Goal: Task Accomplishment & Management: Manage account settings

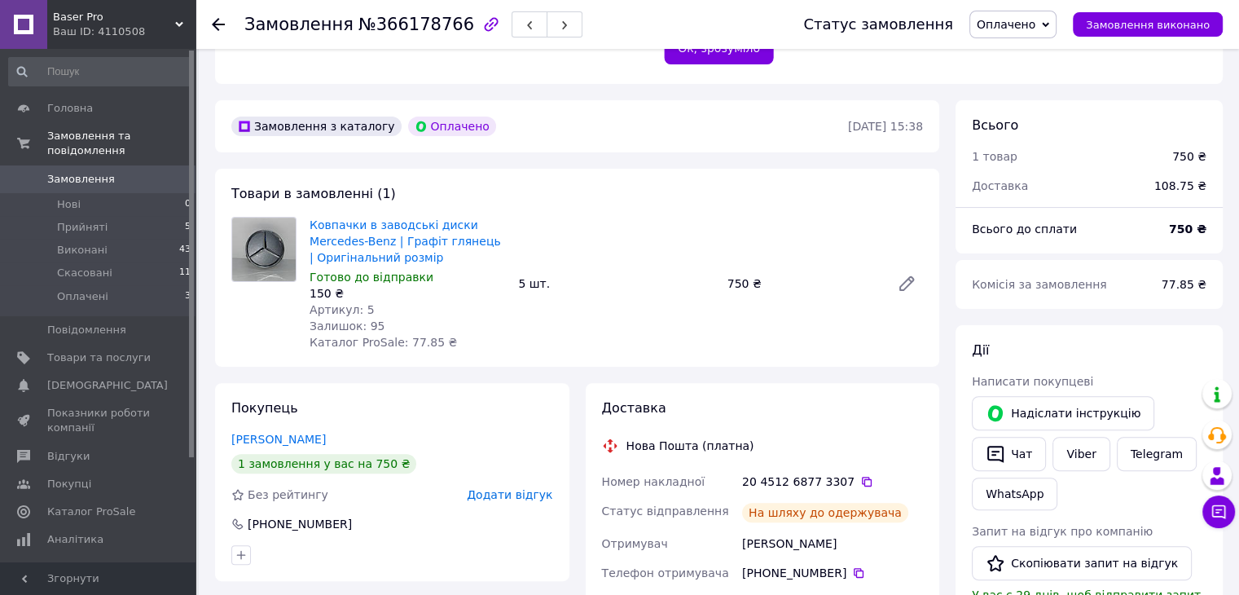
scroll to position [407, 0]
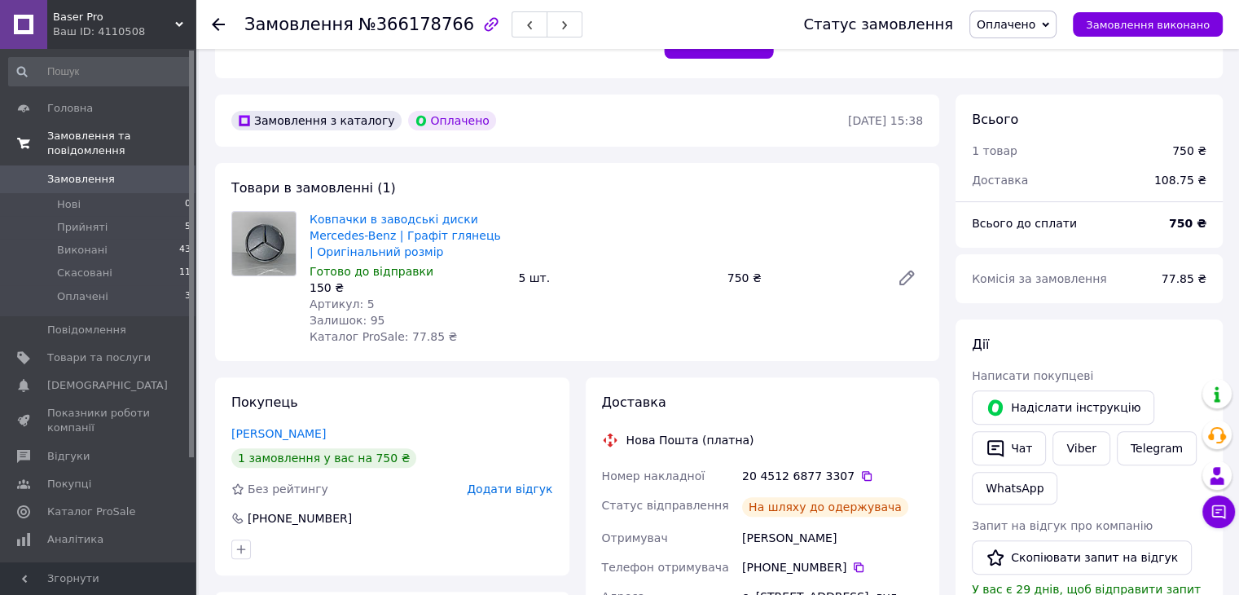
click at [88, 135] on span "Замовлення та повідомлення" at bounding box center [121, 143] width 148 height 29
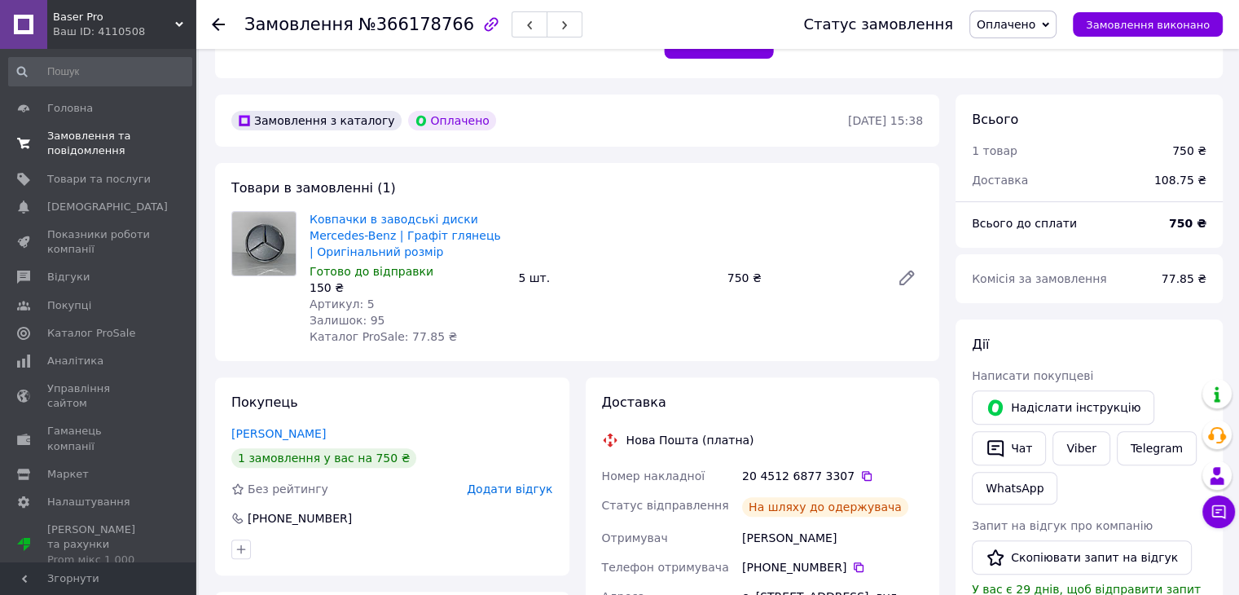
click at [83, 135] on span "Замовлення та повідомлення" at bounding box center [98, 143] width 103 height 29
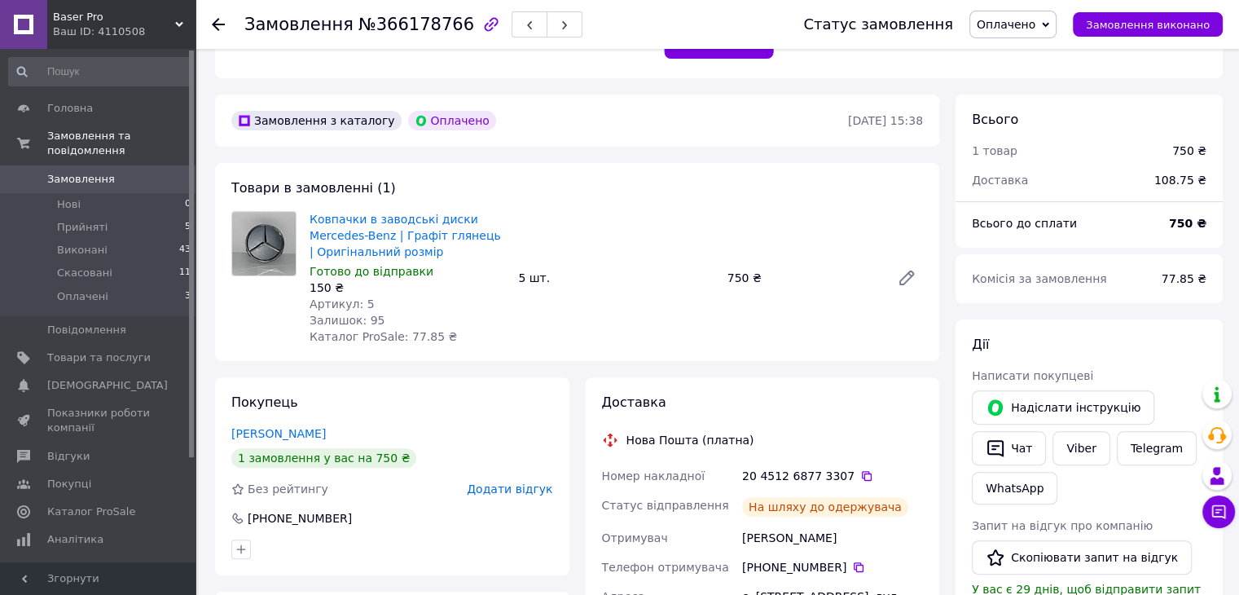
click at [83, 172] on span "Замовлення" at bounding box center [81, 179] width 68 height 15
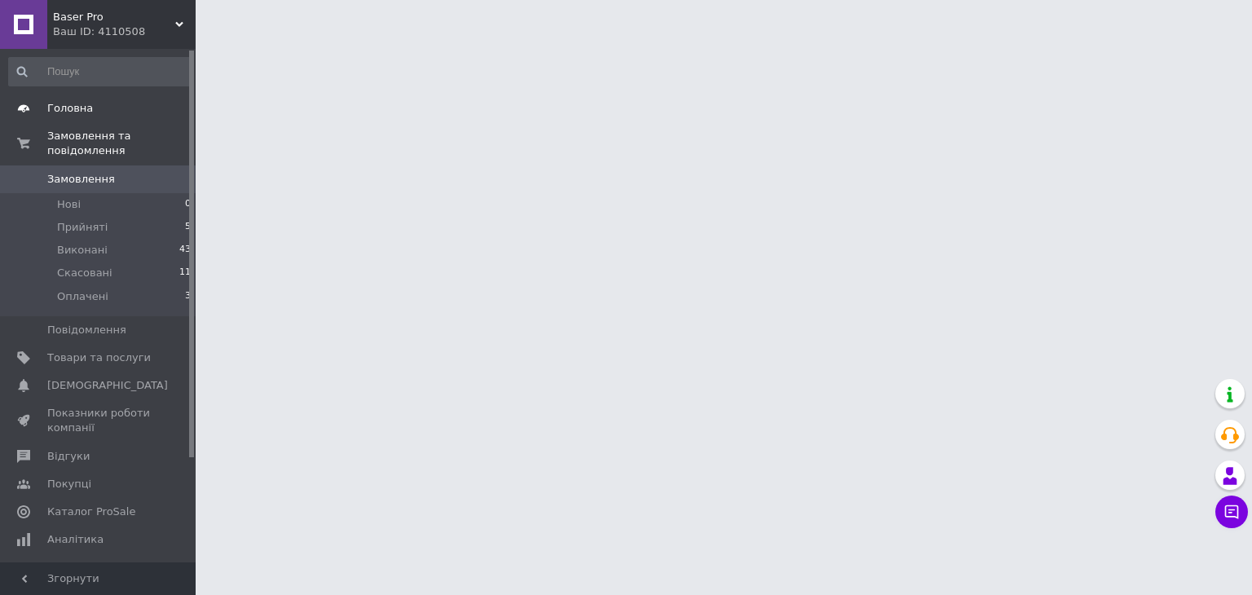
click at [109, 108] on span "Головна" at bounding box center [98, 108] width 103 height 15
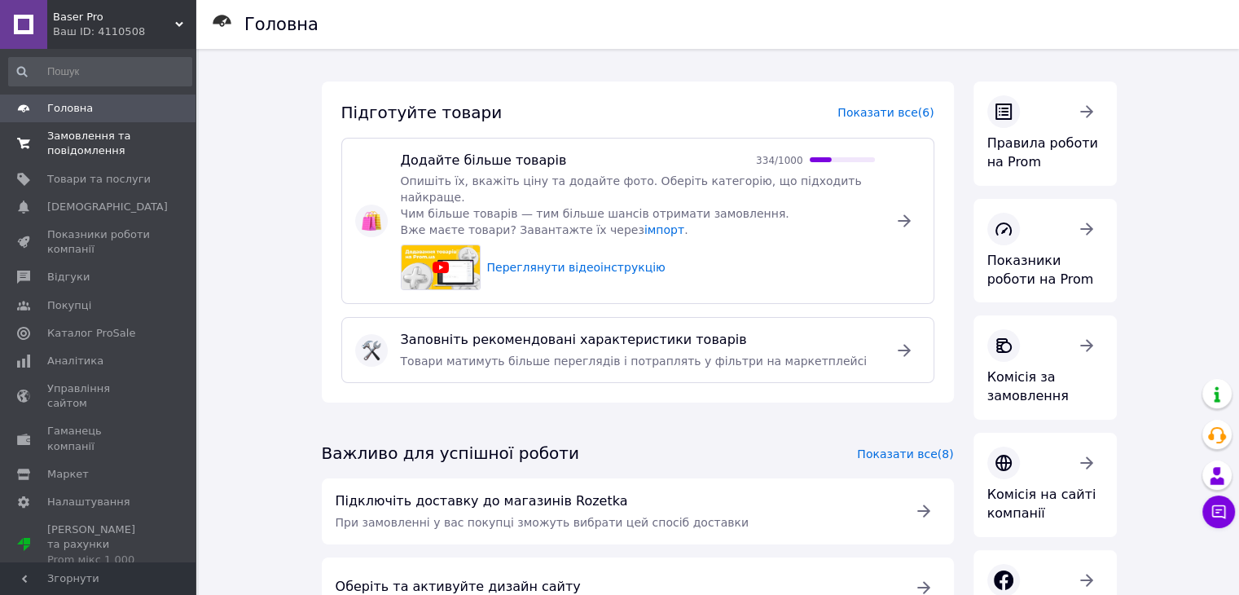
click at [95, 157] on span "Замовлення та повідомлення" at bounding box center [98, 143] width 103 height 29
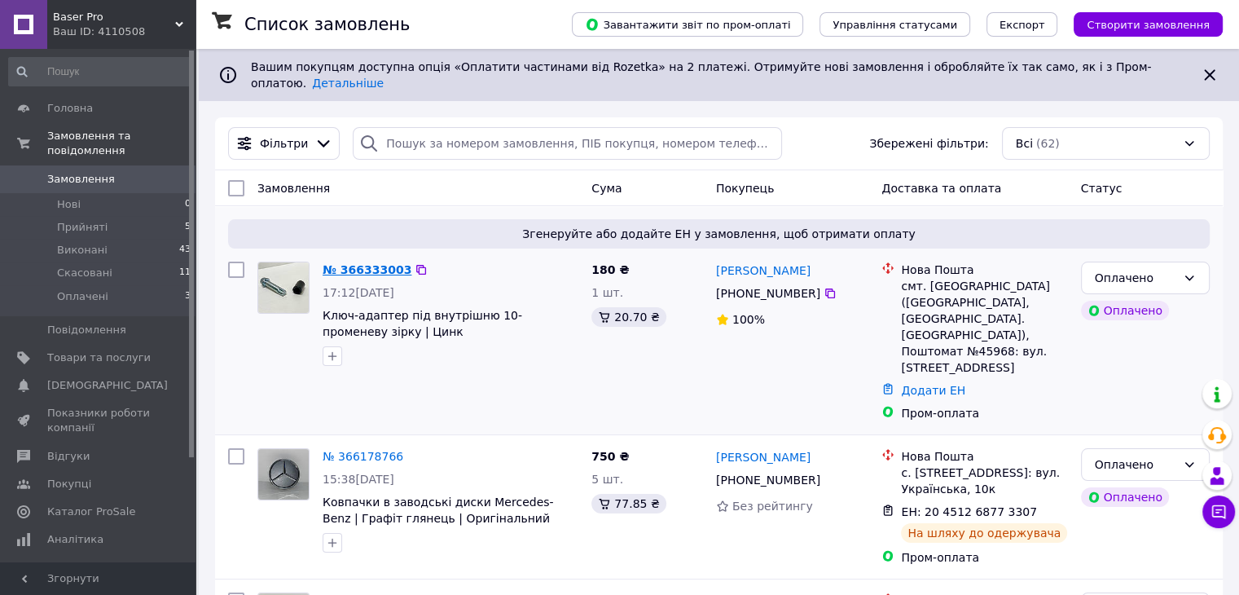
click at [386, 263] on link "№ 366333003" at bounding box center [367, 269] width 89 height 13
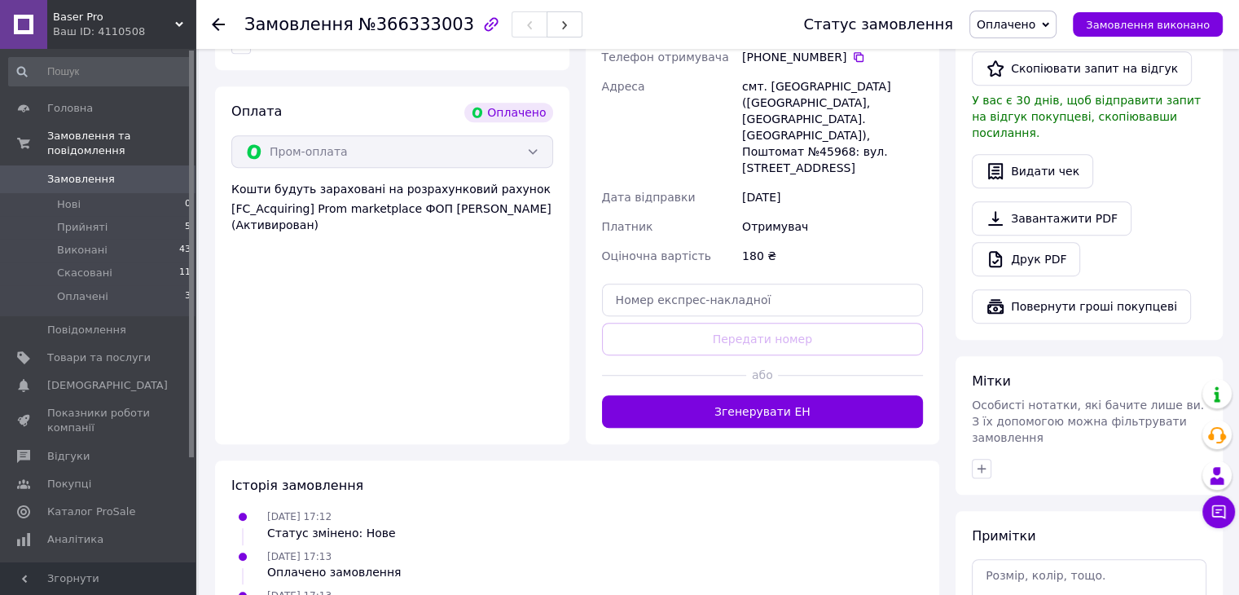
scroll to position [815, 0]
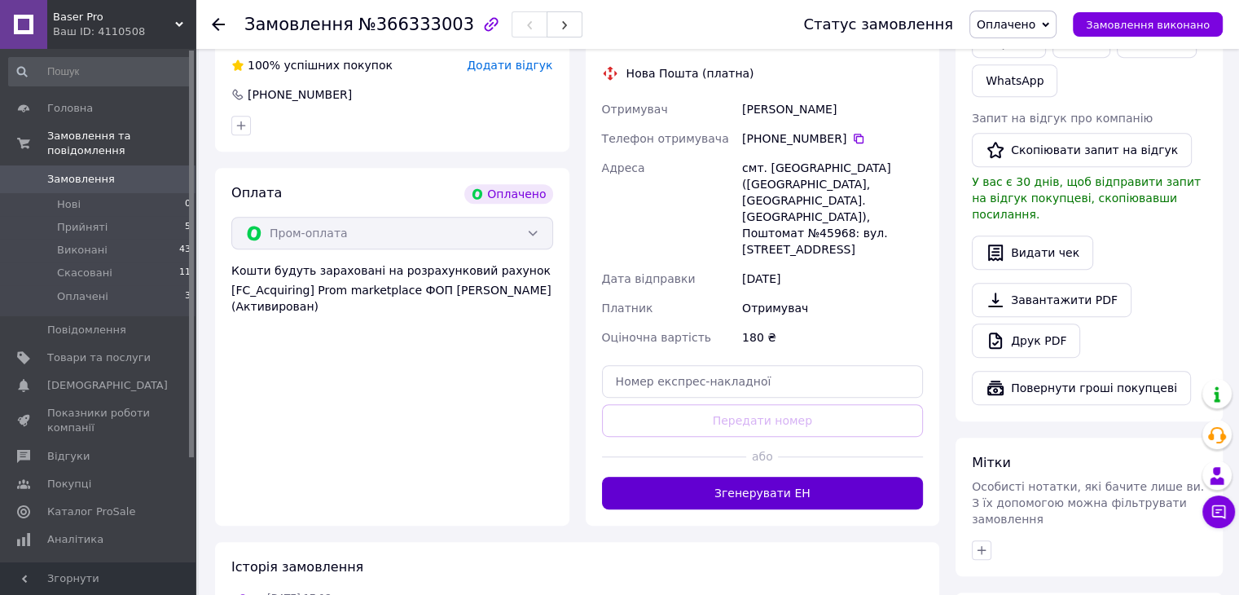
click at [728, 477] on button "Згенерувати ЕН" at bounding box center [763, 493] width 322 height 33
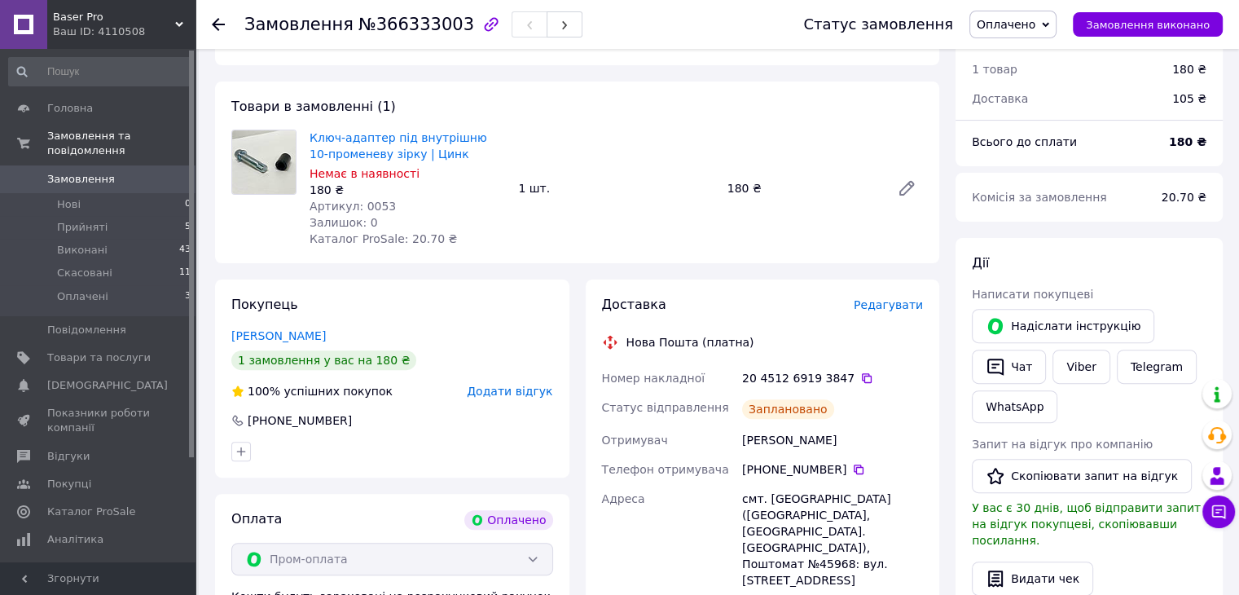
scroll to position [489, 0]
